Goal: Information Seeking & Learning: Learn about a topic

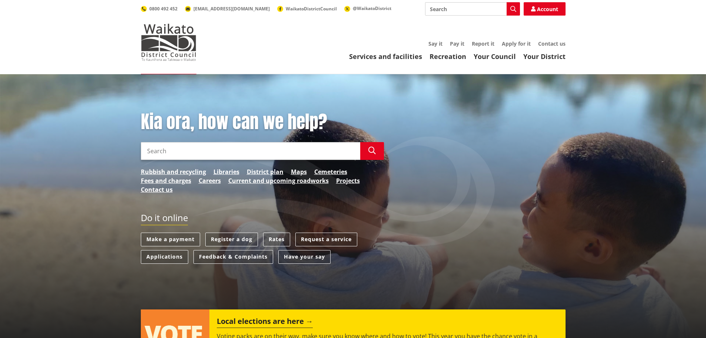
drag, startPoint x: 0, startPoint y: 0, endPoint x: 270, endPoint y: 143, distance: 305.7
click at [268, 147] on input "Search" at bounding box center [250, 151] width 219 height 18
type input "property files"
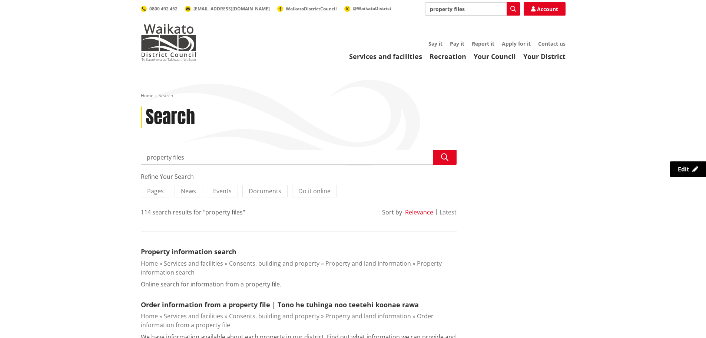
drag, startPoint x: 215, startPoint y: 251, endPoint x: 288, endPoint y: 248, distance: 72.3
click at [216, 251] on link "Property information search" at bounding box center [189, 251] width 96 height 9
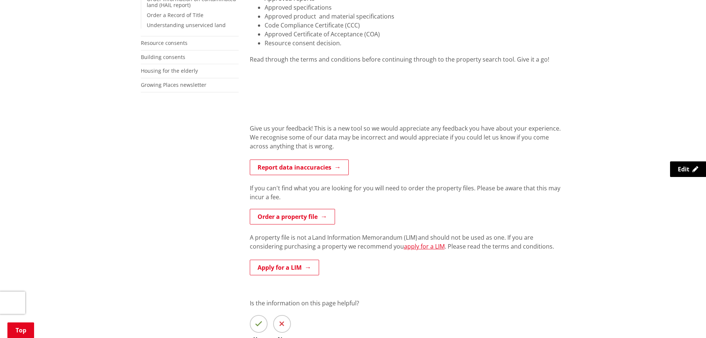
scroll to position [148, 0]
